Goal: Check status: Check status

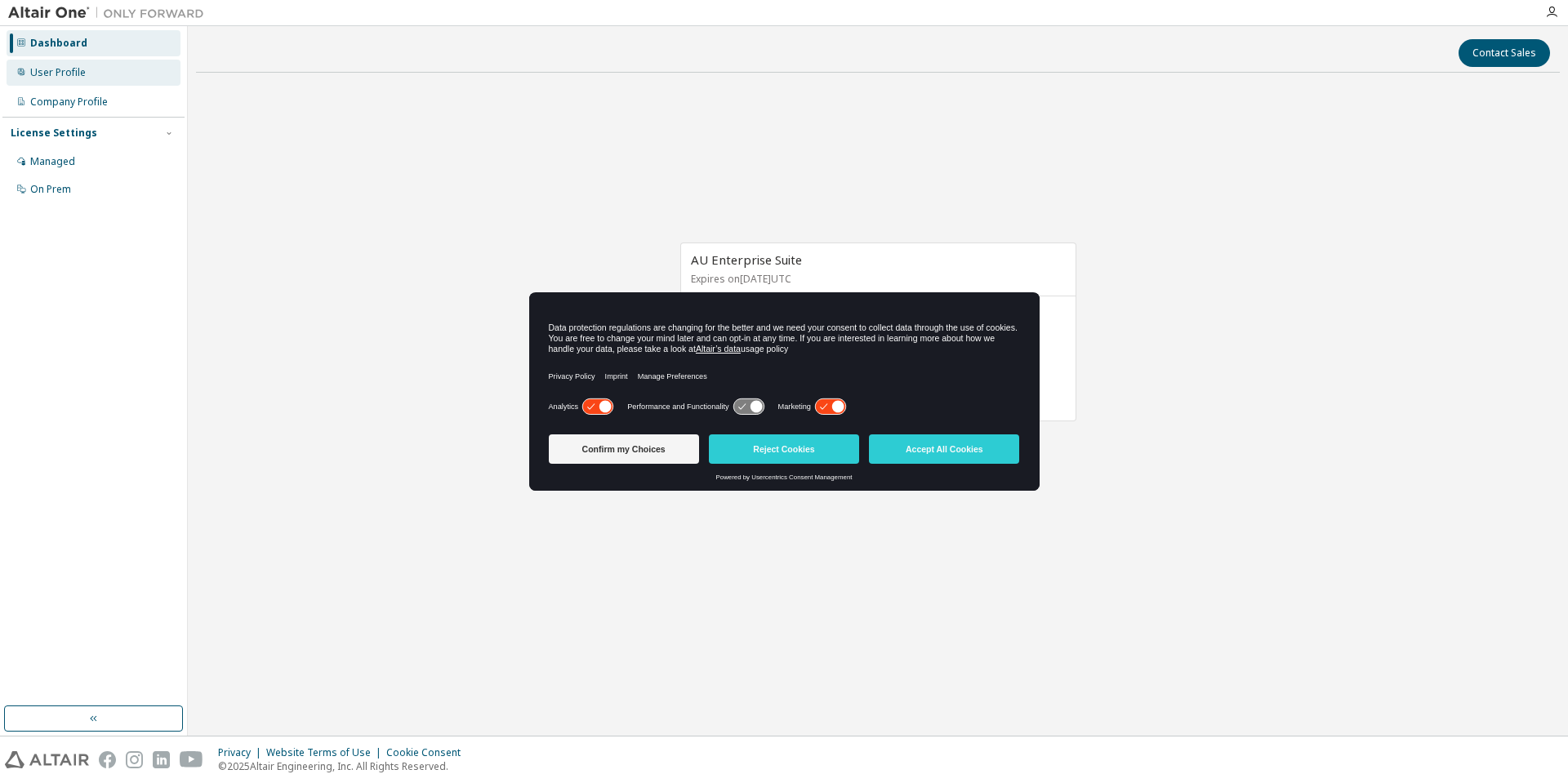
click at [93, 73] on div "User Profile" at bounding box center [94, 73] width 174 height 26
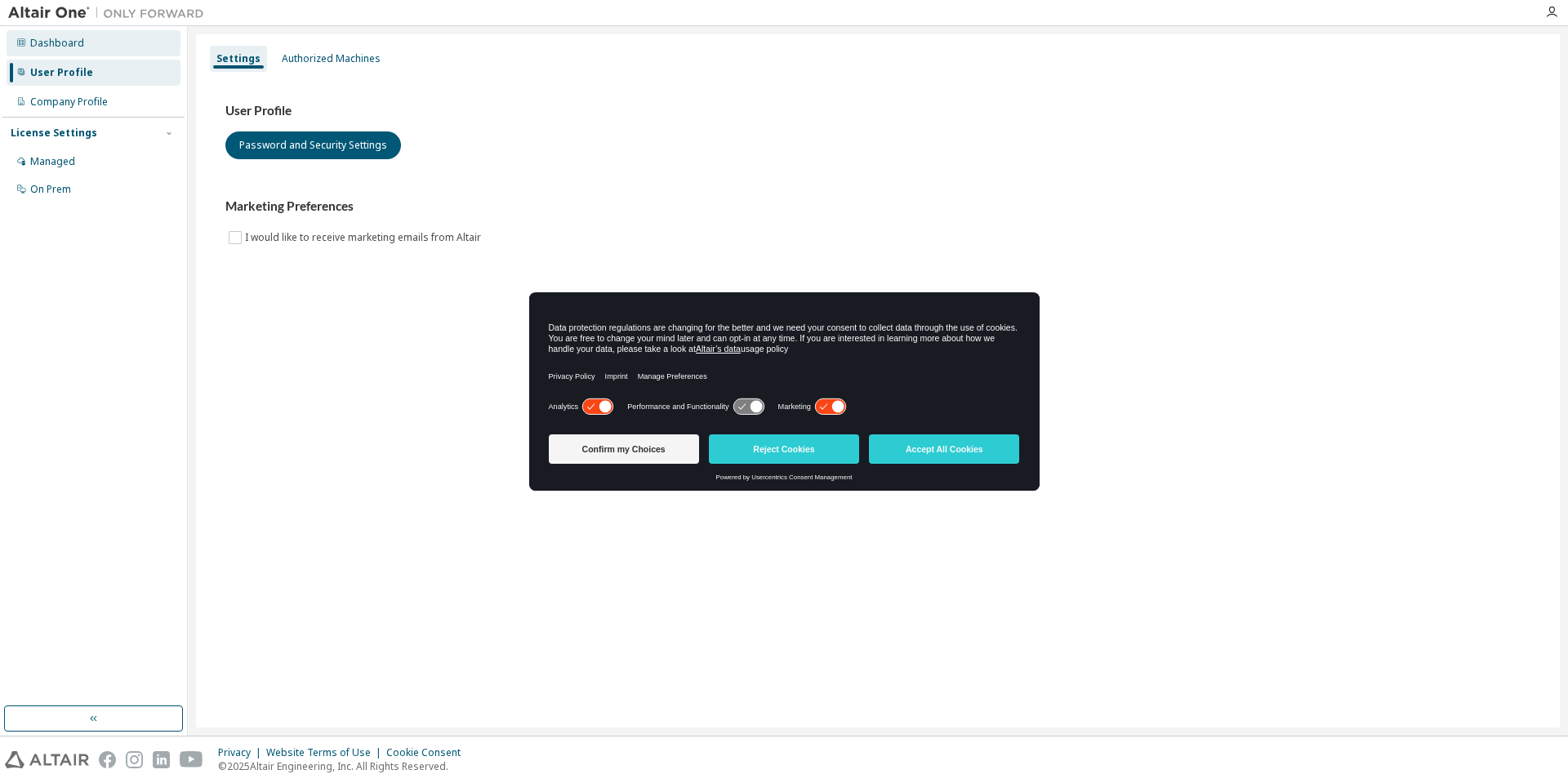
click at [85, 34] on div "Dashboard" at bounding box center [94, 43] width 174 height 26
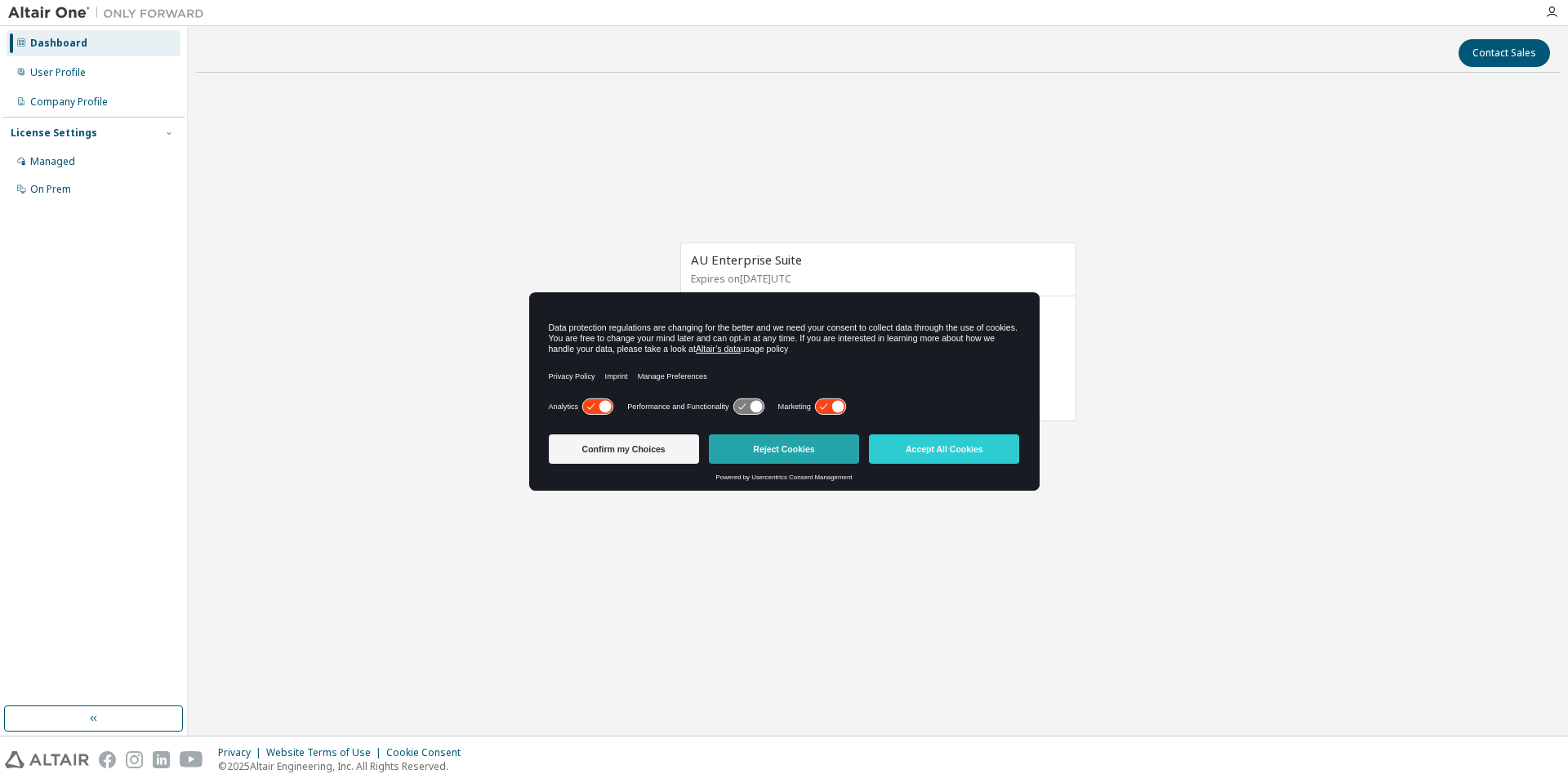
click at [818, 449] on button "Reject Cookies" at bounding box center [784, 449] width 150 height 29
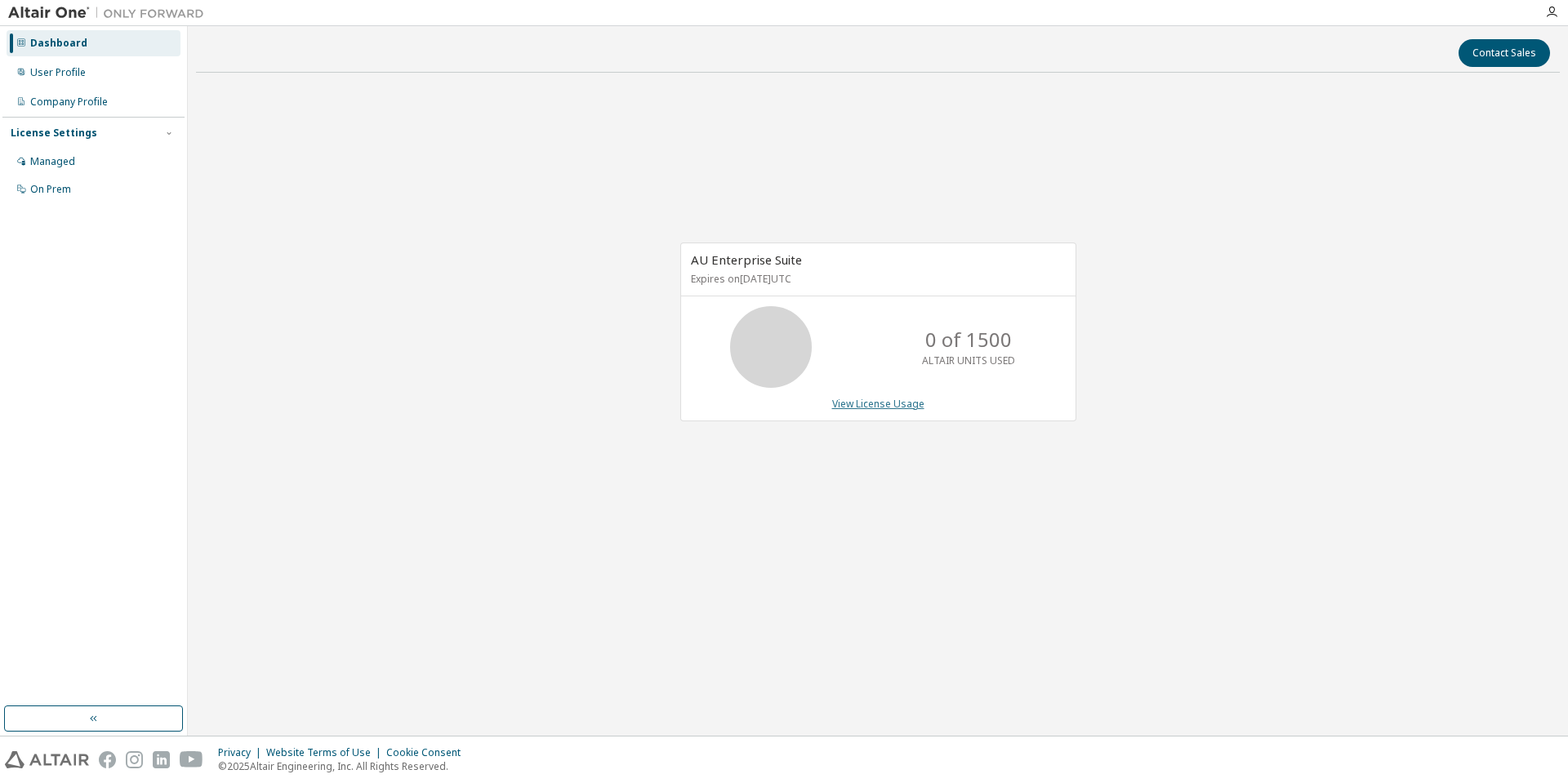
click at [900, 406] on link "View License Usage" at bounding box center [878, 404] width 92 height 14
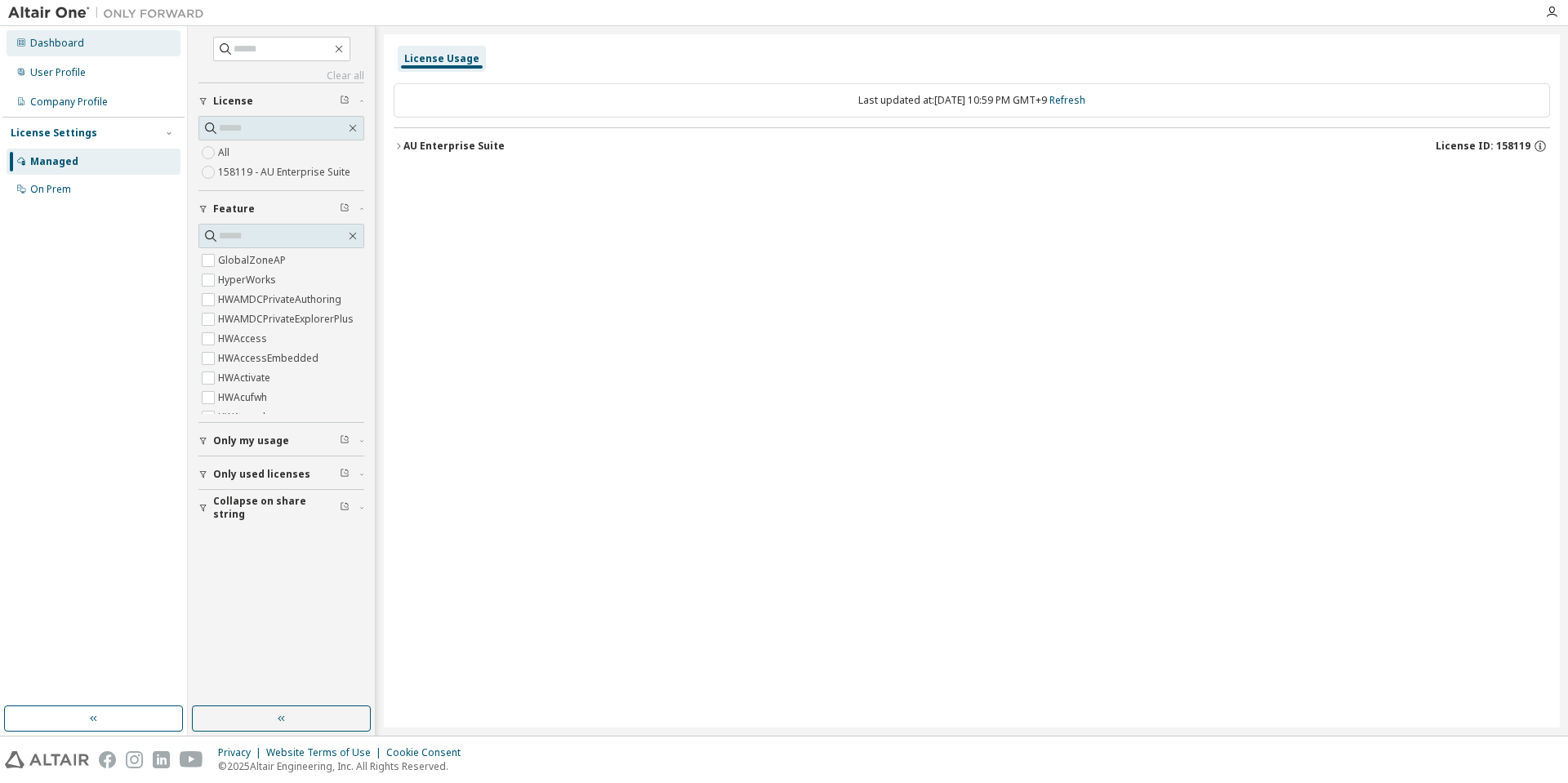
click at [113, 43] on div "Dashboard" at bounding box center [94, 43] width 174 height 26
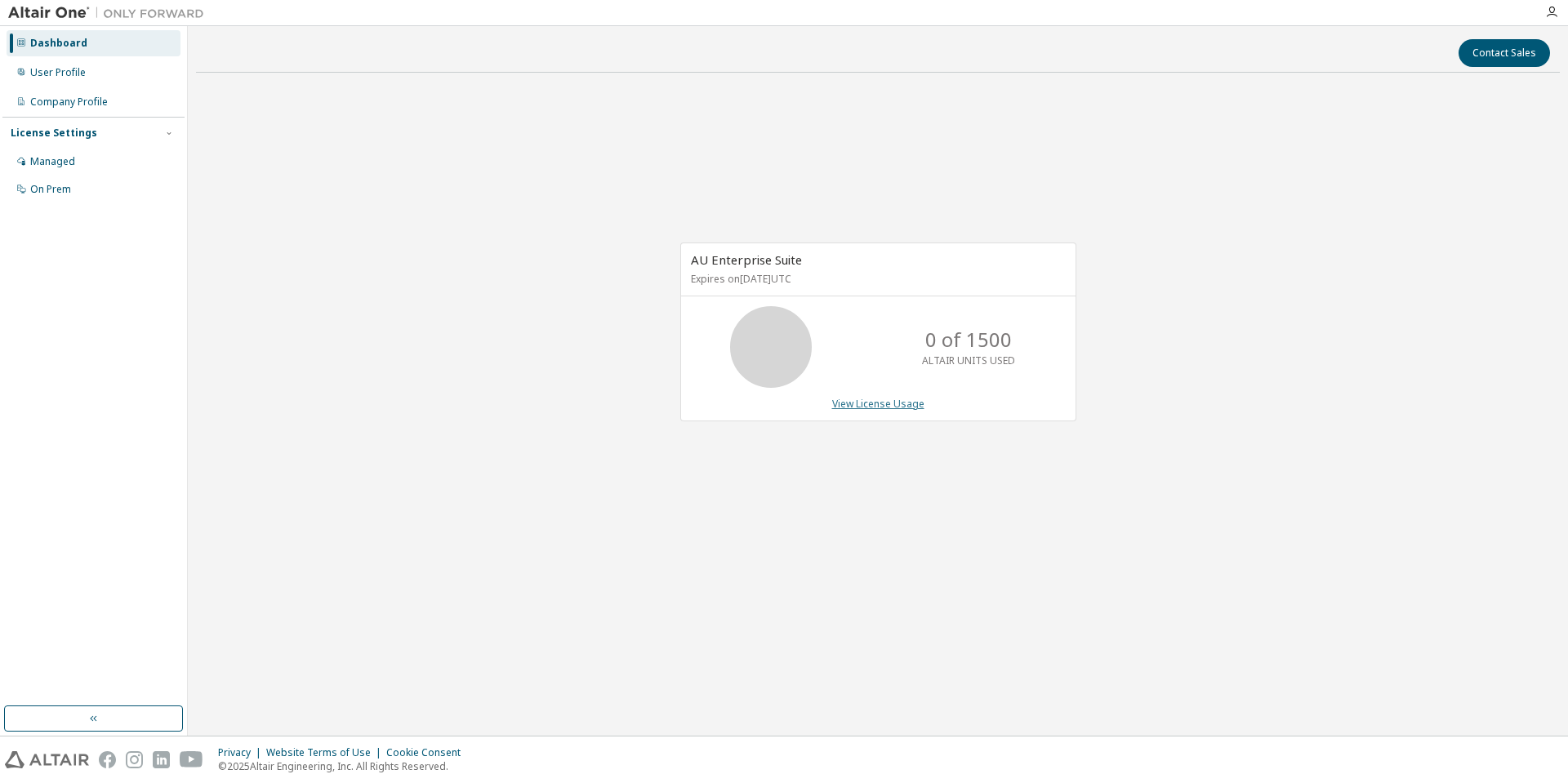
click at [897, 407] on link "View License Usage" at bounding box center [878, 404] width 92 height 14
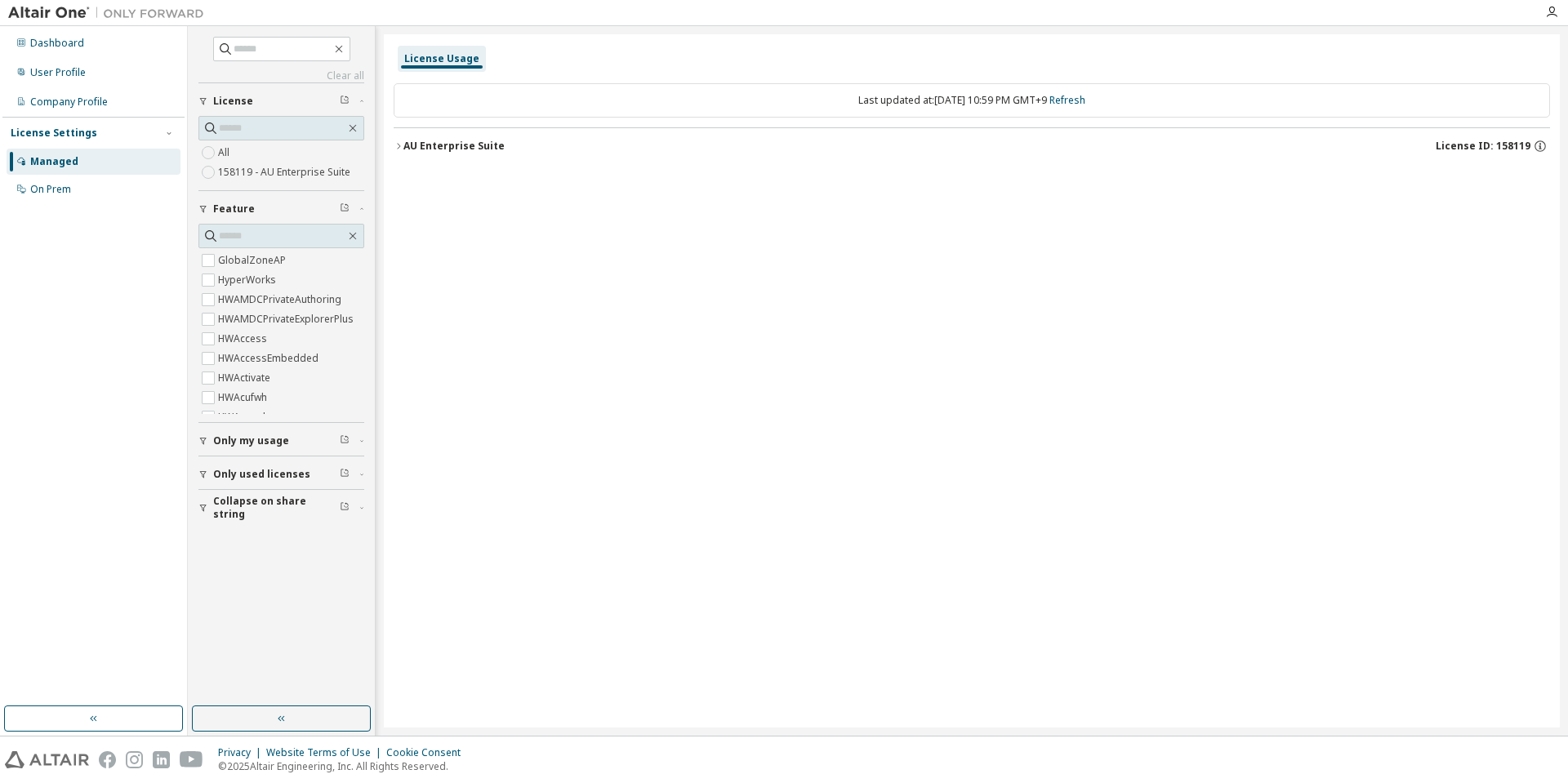
click at [297, 174] on label "158119 - AU Enterprise Suite" at bounding box center [286, 172] width 135 height 20
click at [408, 136] on button "AU Enterprise Suite License ID: 158119" at bounding box center [972, 146] width 1156 height 36
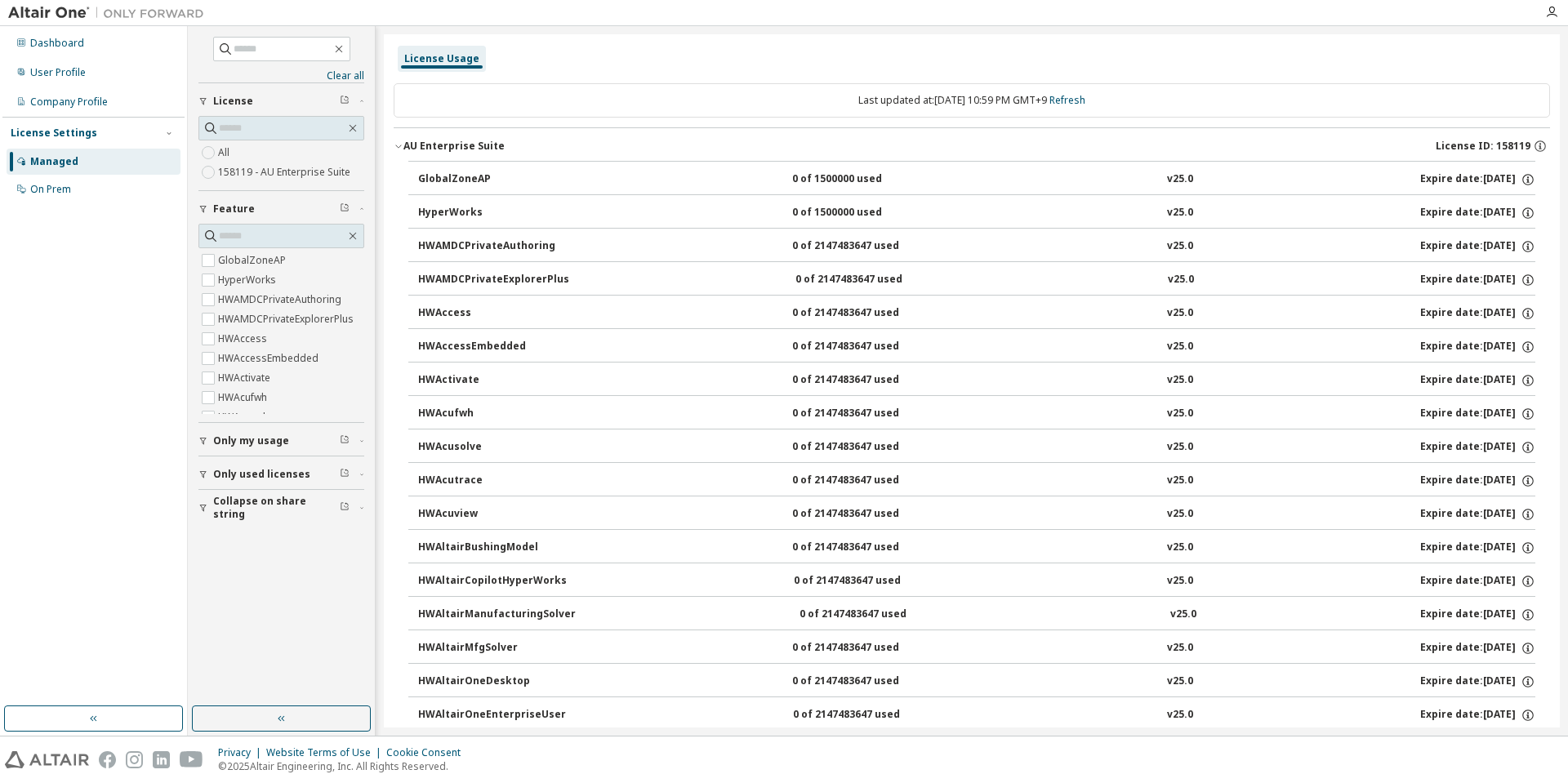
click at [409, 147] on div "AU Enterprise Suite" at bounding box center [453, 146] width 101 height 13
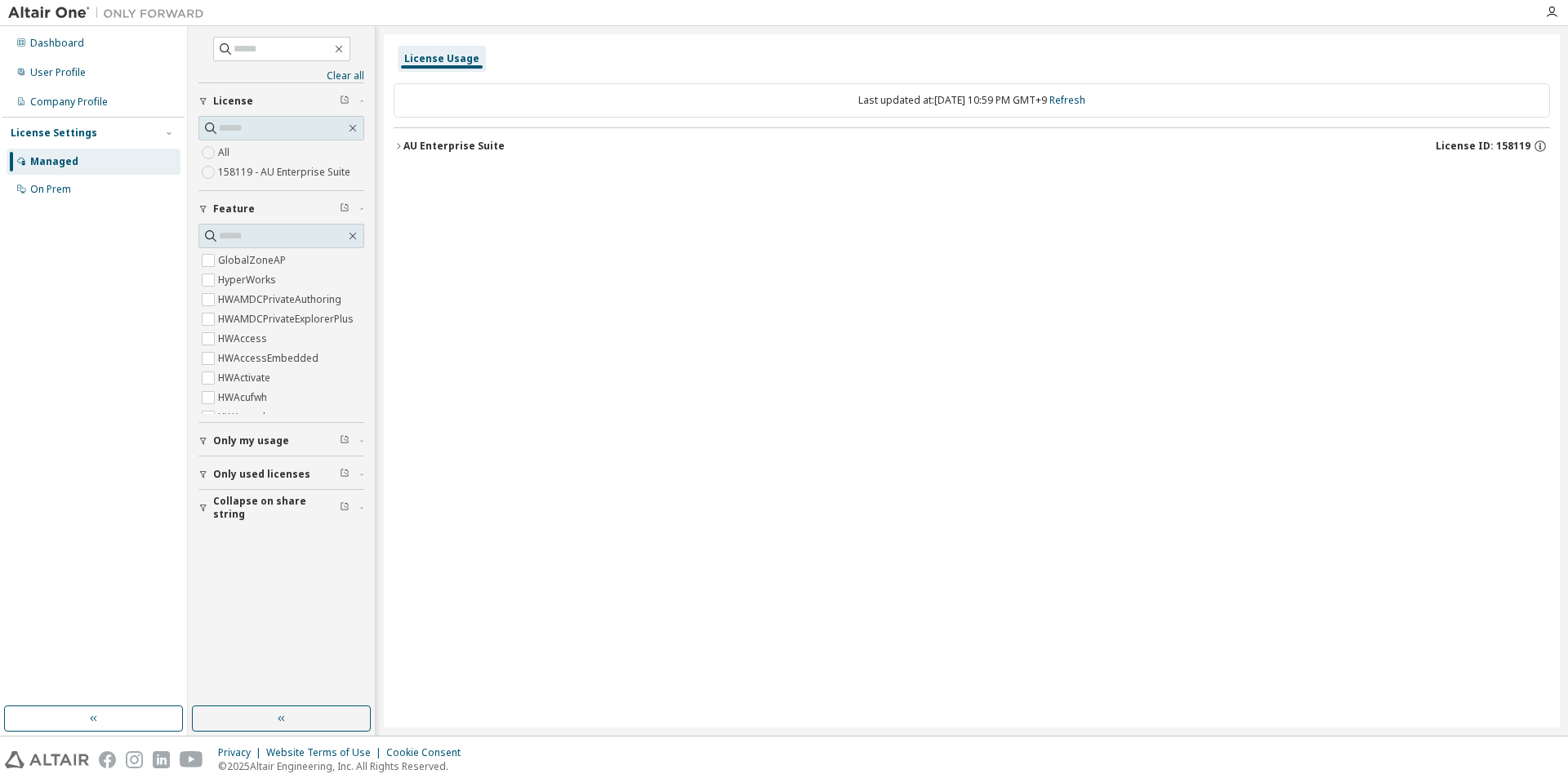
click at [409, 147] on div "AU Enterprise Suite" at bounding box center [453, 146] width 101 height 13
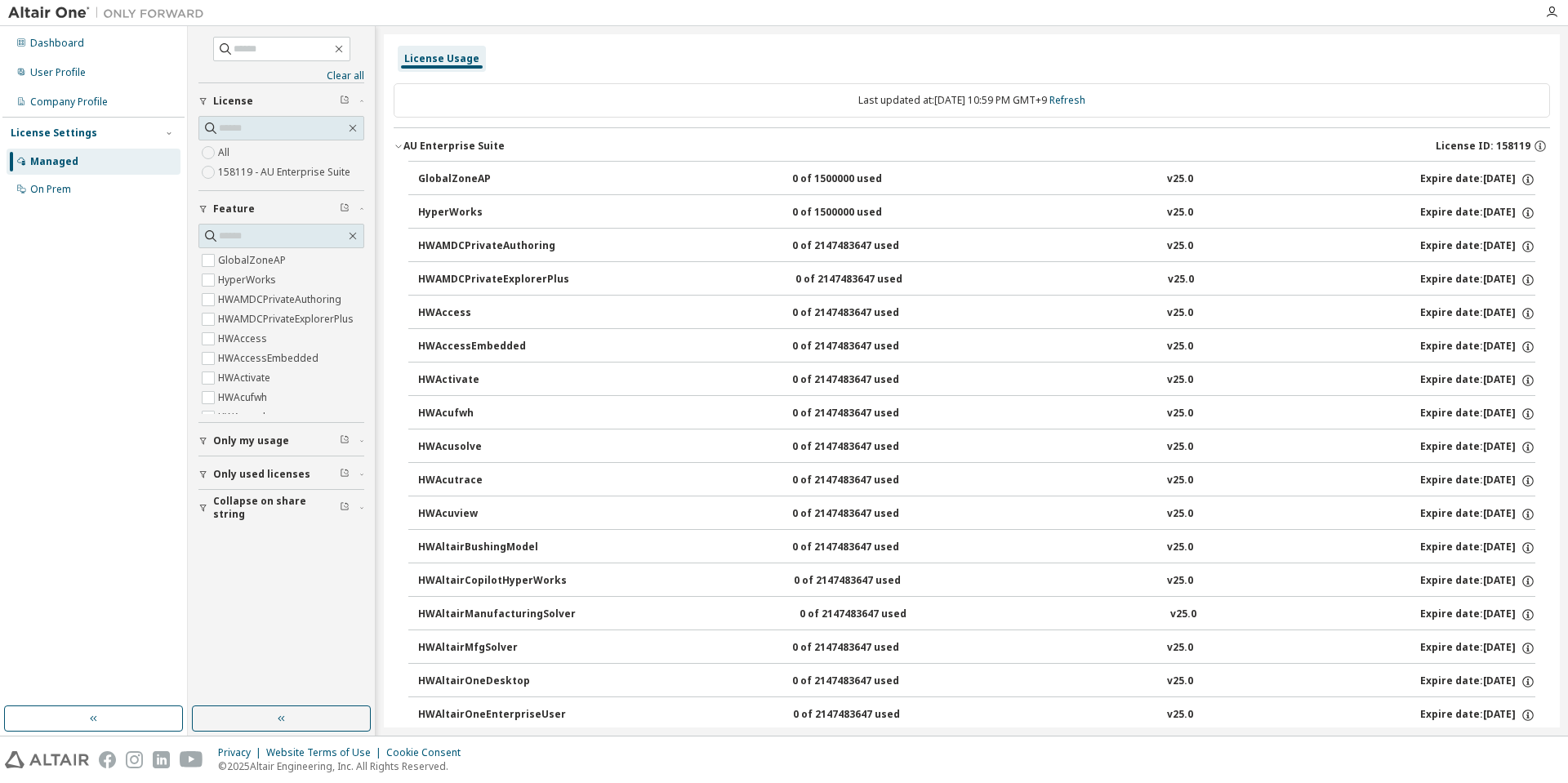
click at [280, 437] on span "Only my usage" at bounding box center [252, 440] width 76 height 13
click at [98, 44] on div "Dashboard" at bounding box center [94, 43] width 174 height 26
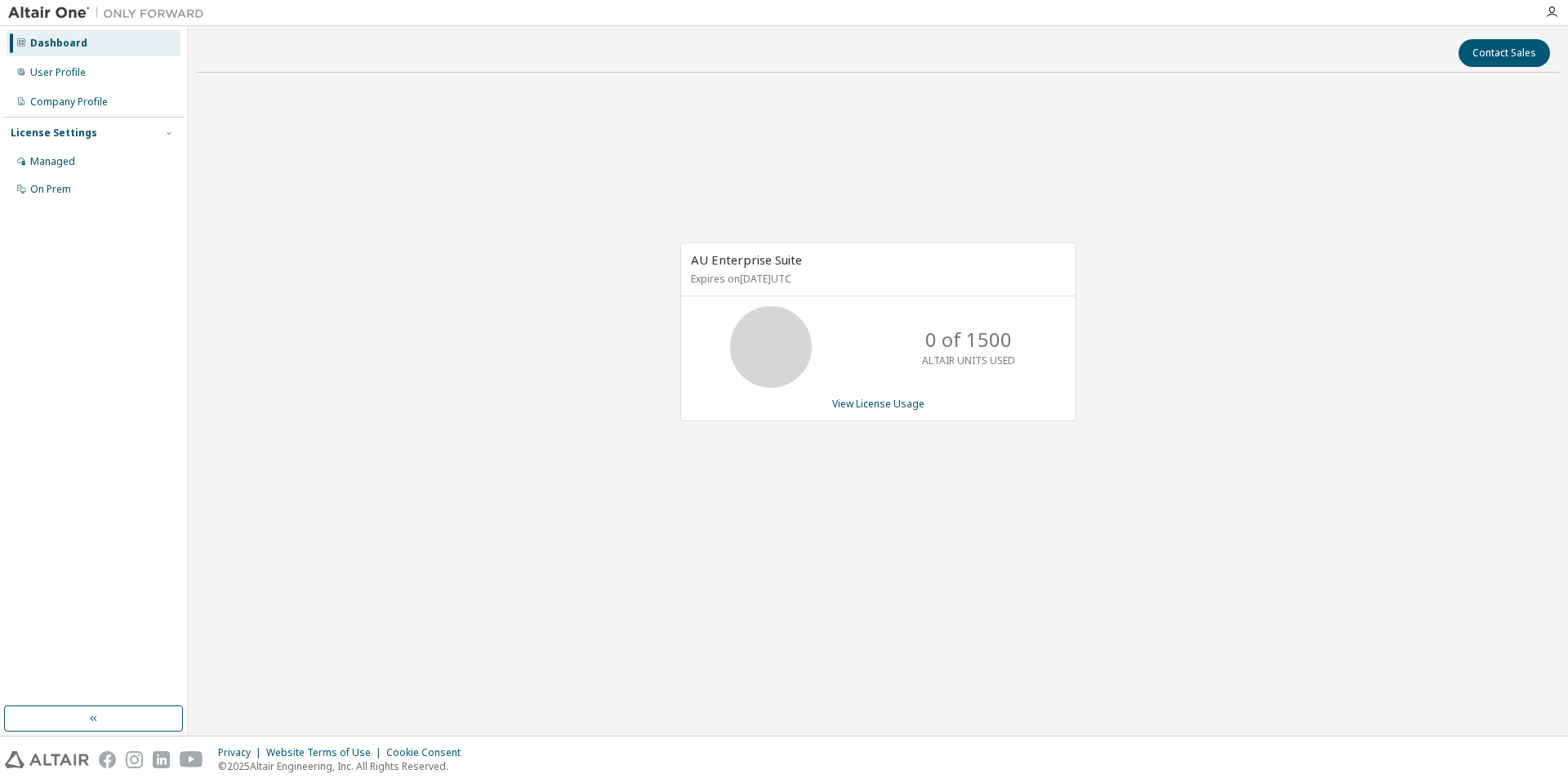
click at [1033, 343] on div "0 of 1500 ALTAIR UNITS USED" at bounding box center [878, 347] width 395 height 81
click at [1015, 349] on div "0 of 1500 ALTAIR UNITS USED" at bounding box center [968, 347] width 130 height 81
